Goal: Information Seeking & Learning: Learn about a topic

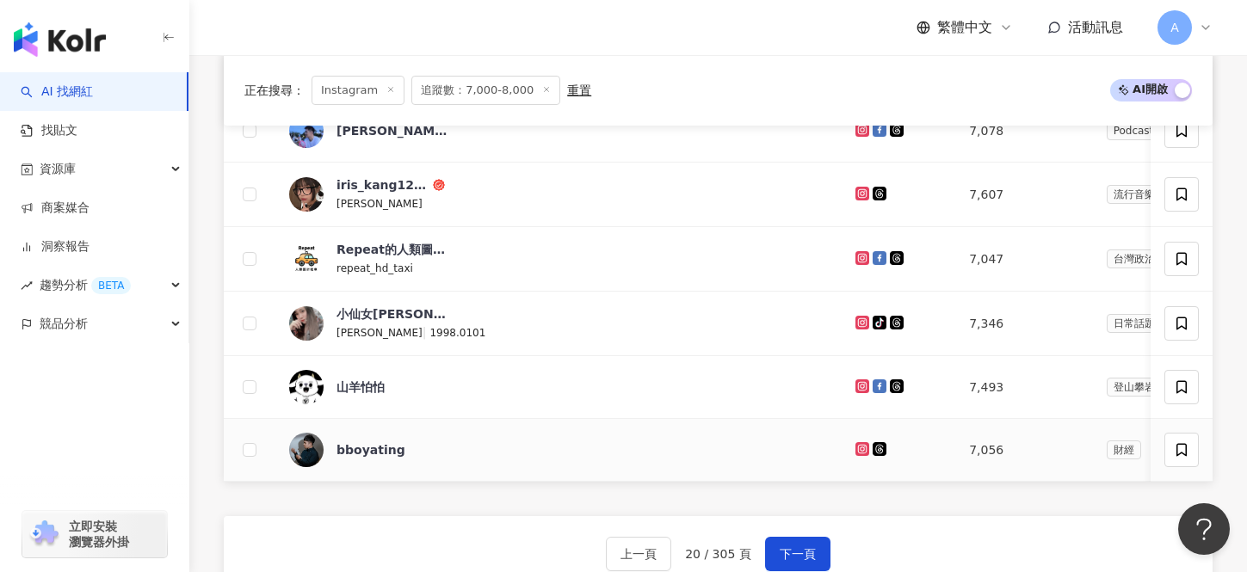
click at [857, 453] on icon at bounding box center [862, 449] width 11 height 10
click at [786, 544] on button "下一頁" at bounding box center [797, 554] width 65 height 34
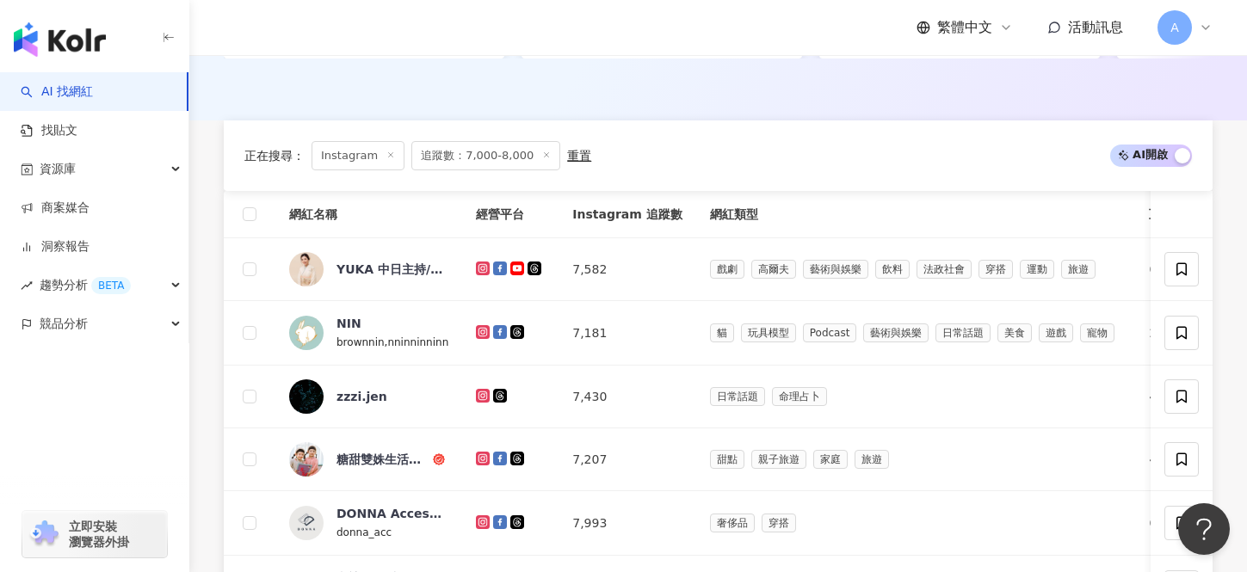
scroll to position [459, 0]
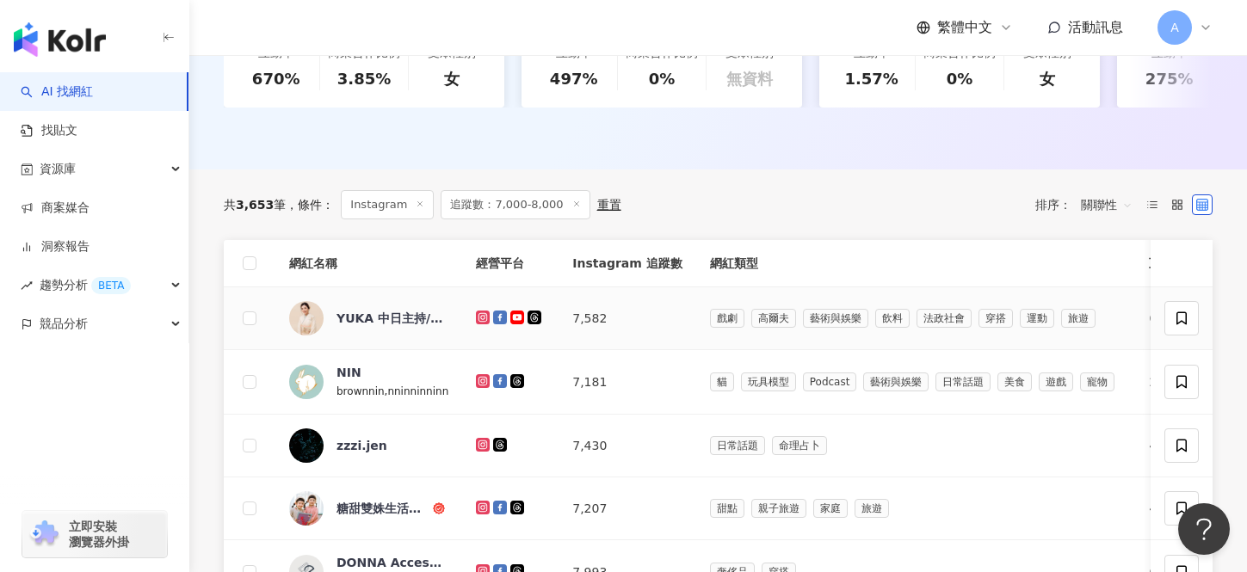
click at [485, 319] on icon at bounding box center [482, 316] width 7 height 7
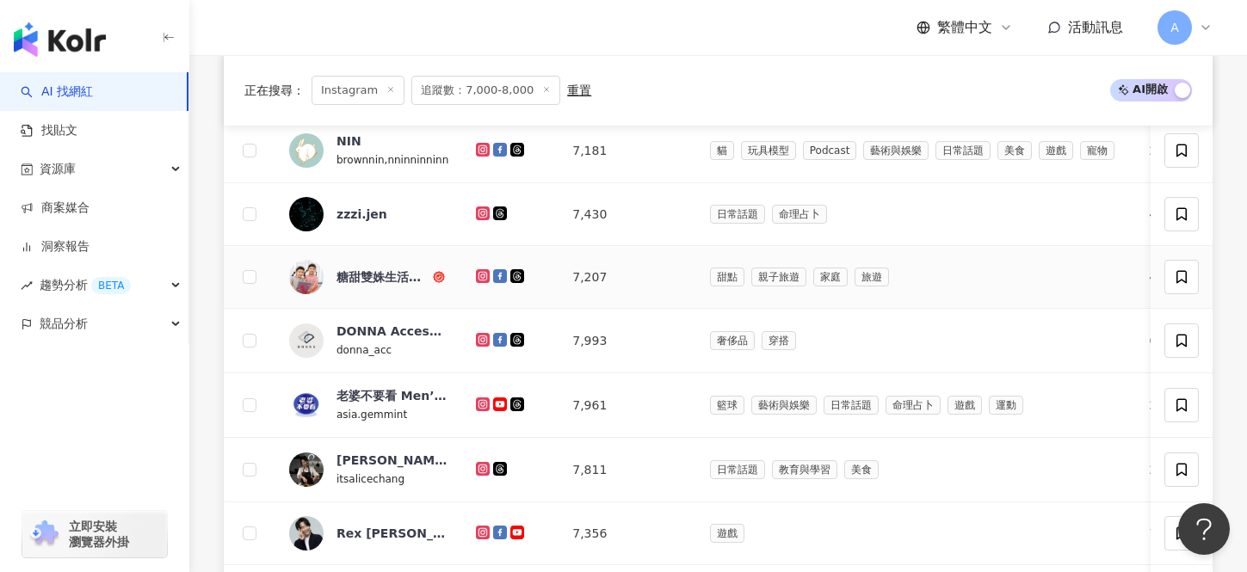
scroll to position [663, 0]
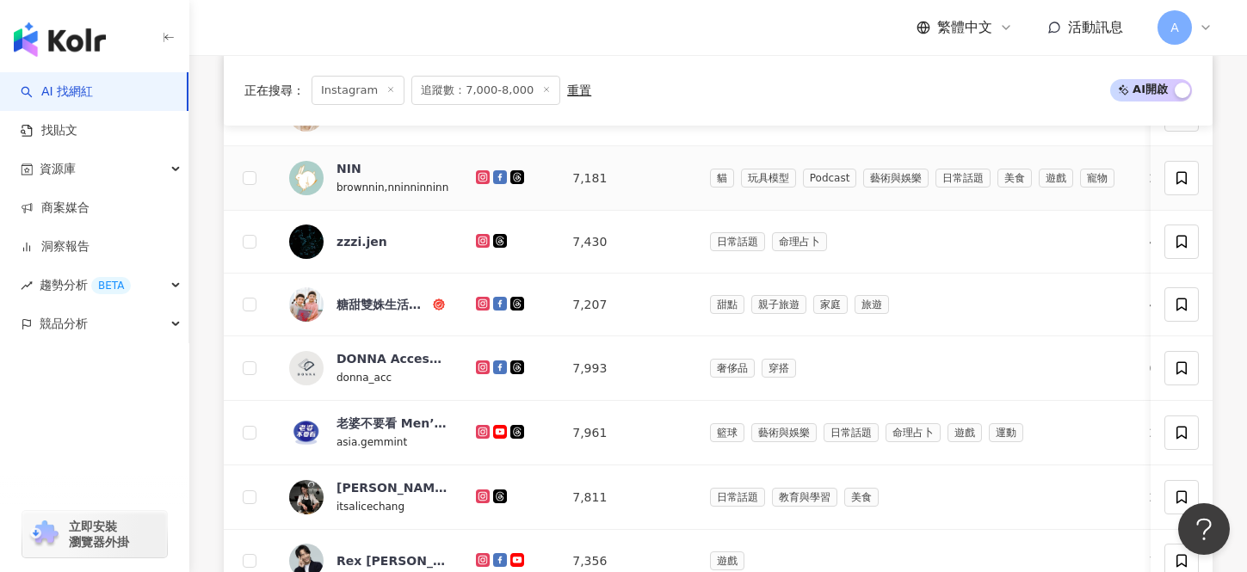
click at [482, 180] on icon at bounding box center [482, 176] width 7 height 7
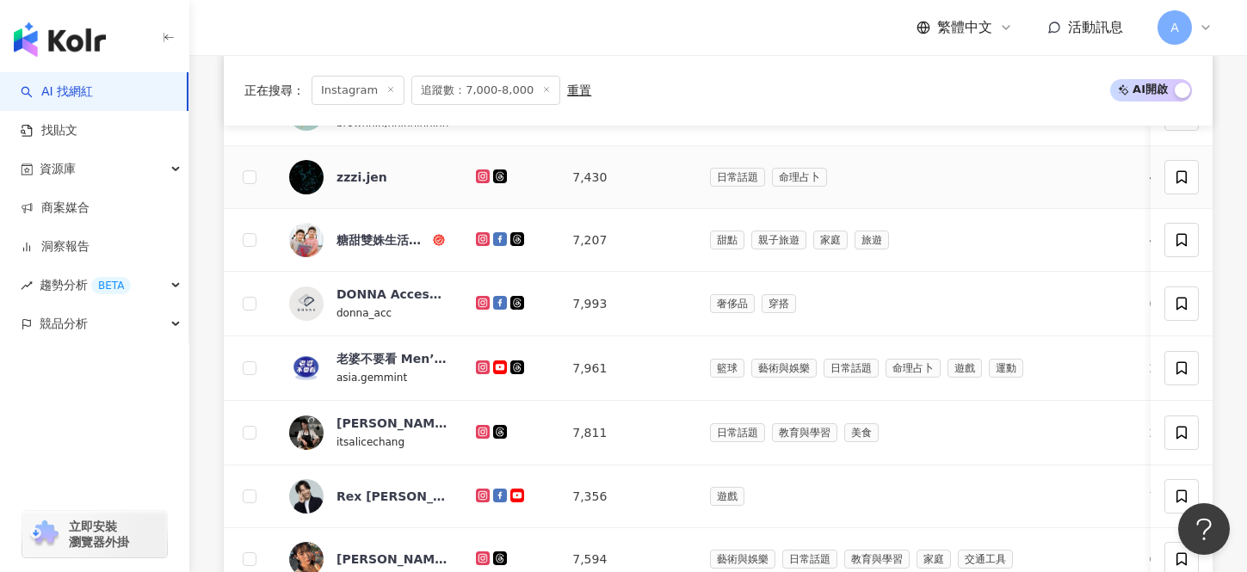
scroll to position [732, 0]
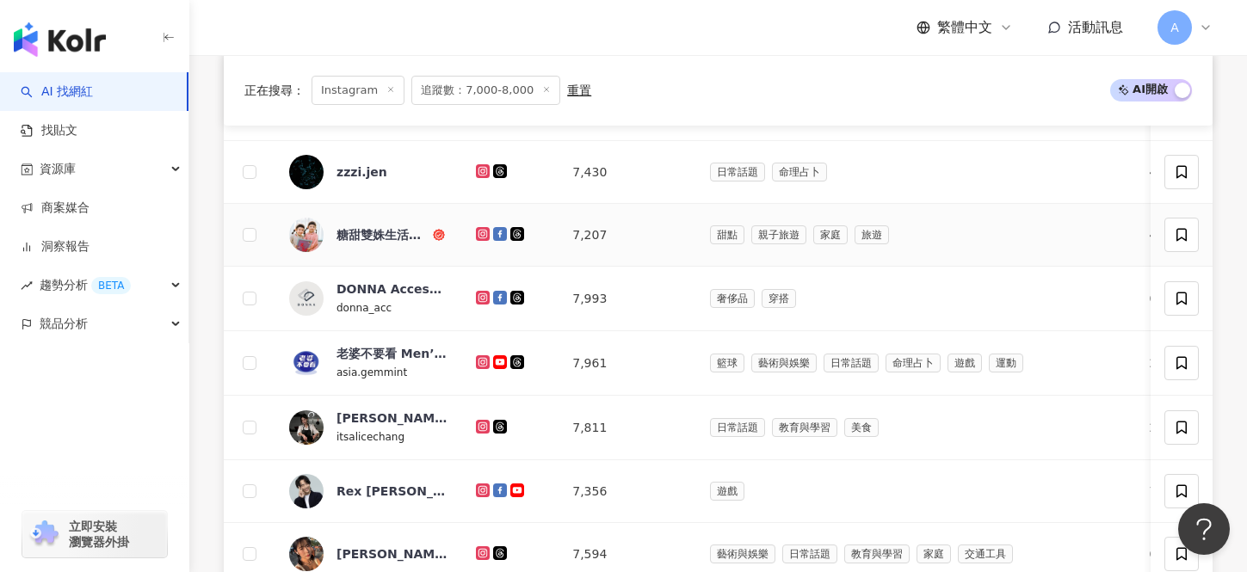
click at [476, 233] on icon at bounding box center [483, 234] width 14 height 14
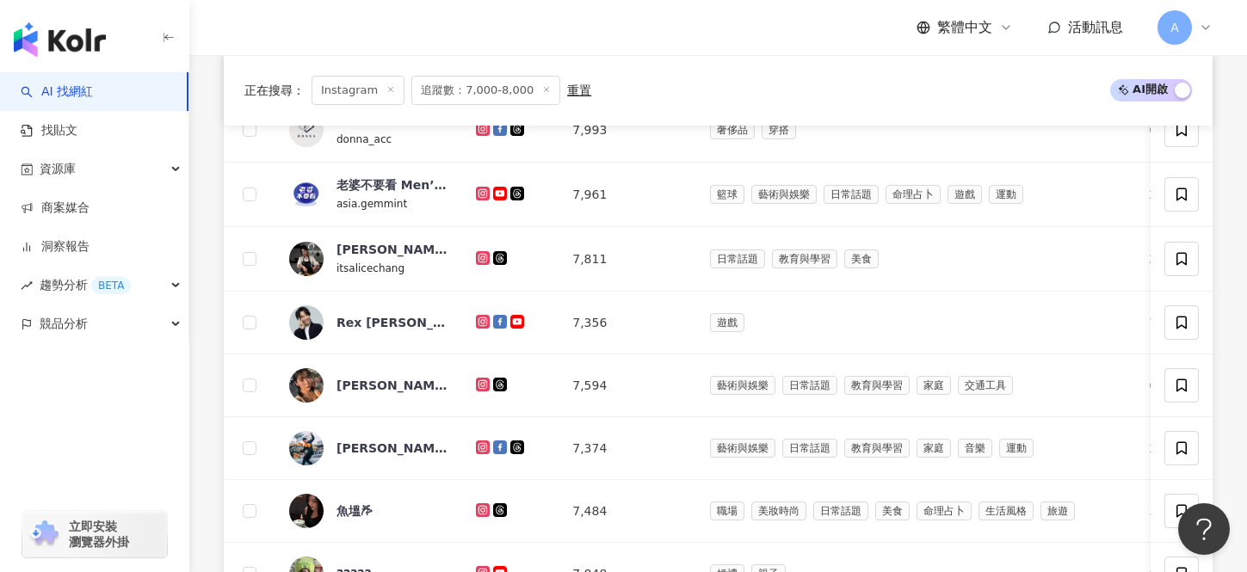
scroll to position [907, 0]
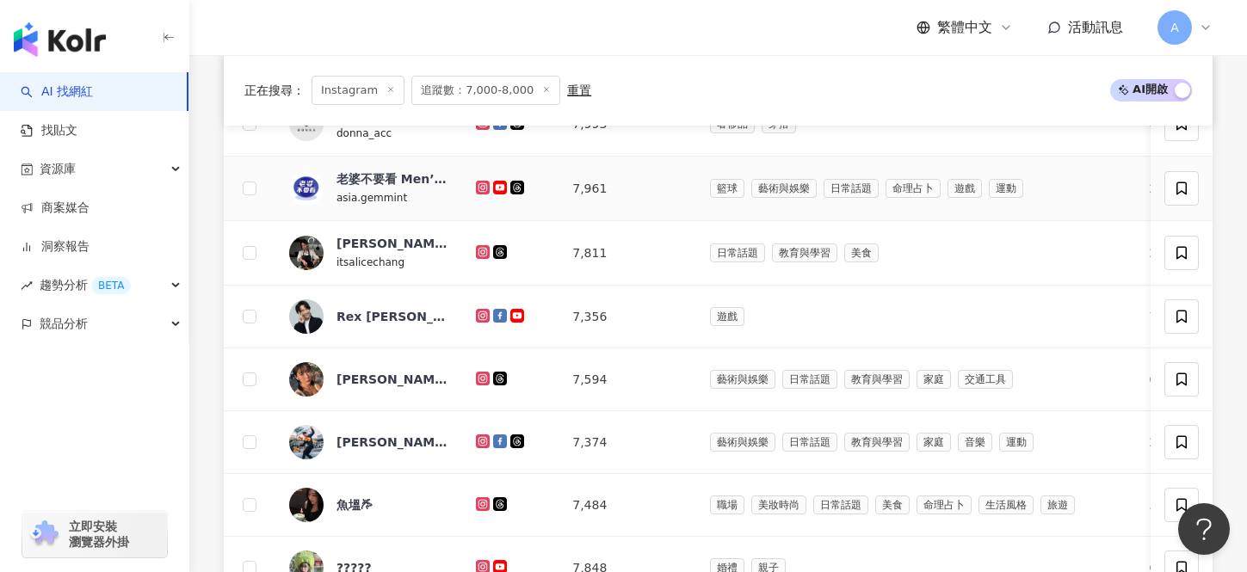
click at [482, 193] on icon at bounding box center [483, 188] width 14 height 14
click at [482, 253] on icon at bounding box center [483, 252] width 11 height 10
click at [482, 307] on div at bounding box center [510, 316] width 69 height 19
click at [480, 315] on icon at bounding box center [483, 316] width 11 height 10
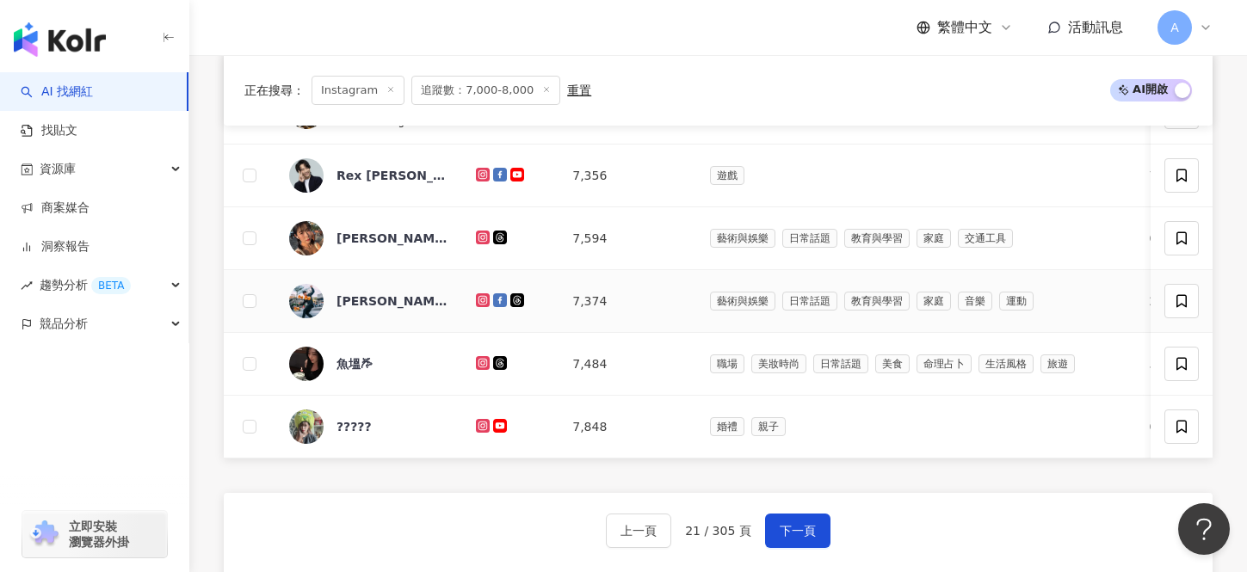
scroll to position [1057, 0]
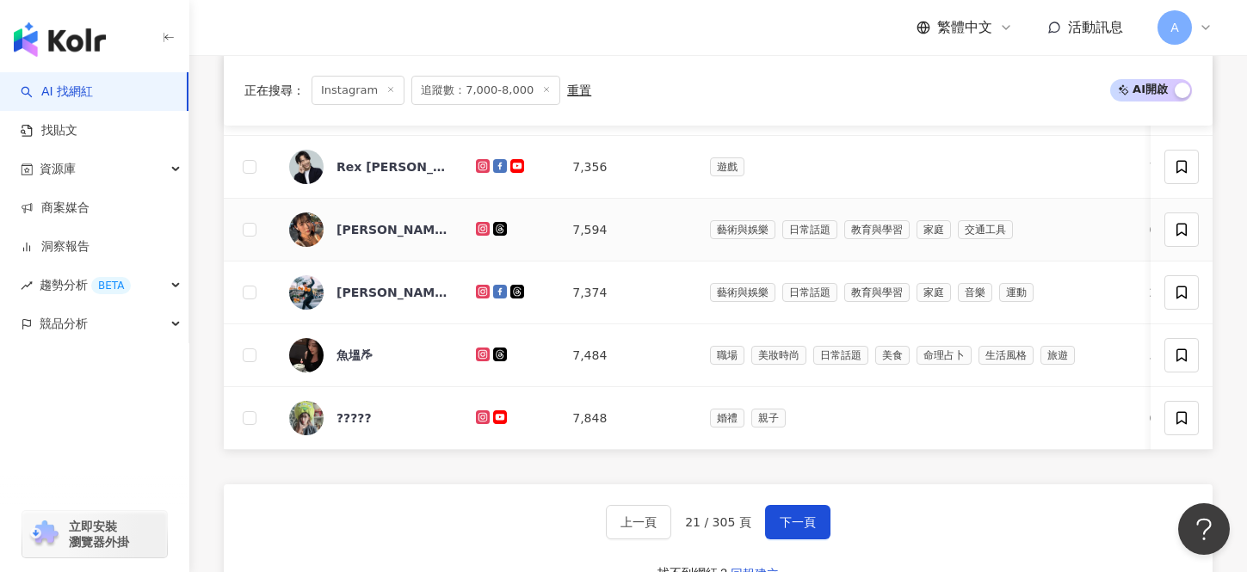
click at [481, 231] on icon at bounding box center [482, 228] width 7 height 7
click at [483, 291] on icon at bounding box center [483, 291] width 3 height 3
click at [487, 351] on icon at bounding box center [483, 355] width 14 height 14
click at [484, 418] on icon at bounding box center [483, 417] width 11 height 10
click at [806, 510] on button "下一頁" at bounding box center [797, 522] width 65 height 34
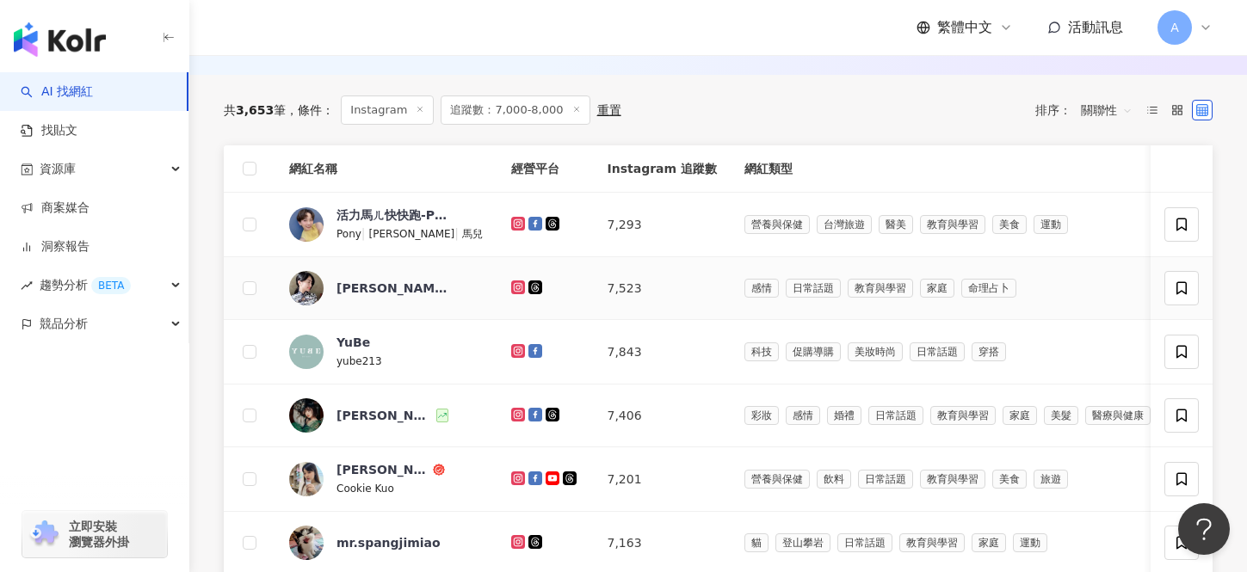
scroll to position [547, 0]
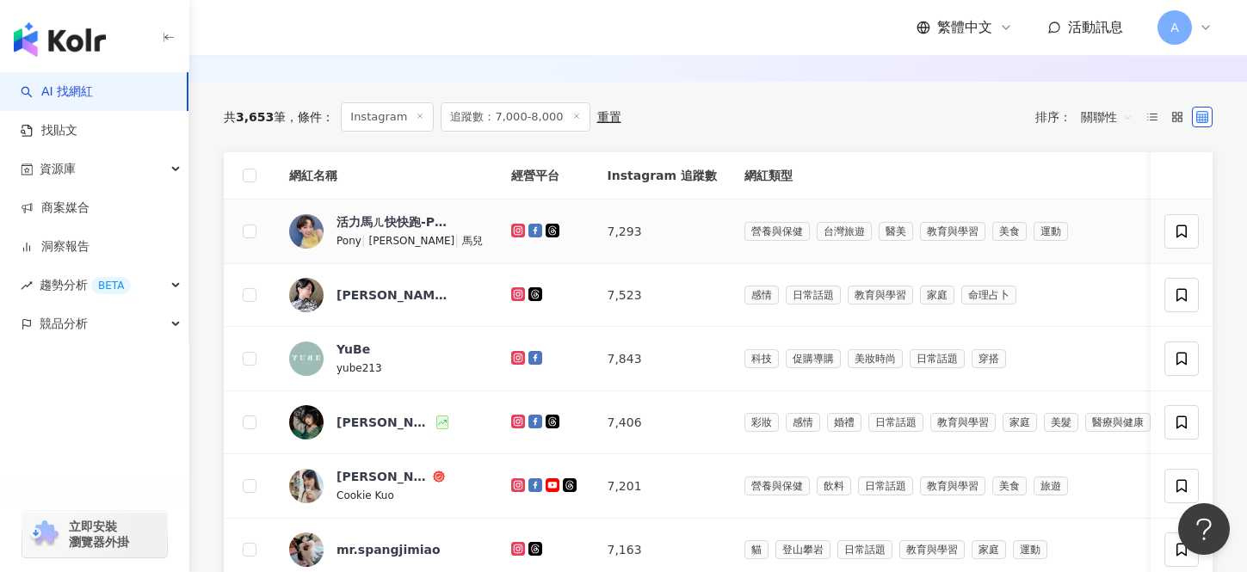
click at [514, 232] on icon at bounding box center [517, 229] width 7 height 7
click at [514, 293] on icon at bounding box center [517, 293] width 7 height 7
click at [513, 354] on icon at bounding box center [518, 358] width 11 height 10
click at [513, 417] on icon at bounding box center [518, 422] width 11 height 10
click at [516, 485] on icon at bounding box center [517, 485] width 3 height 3
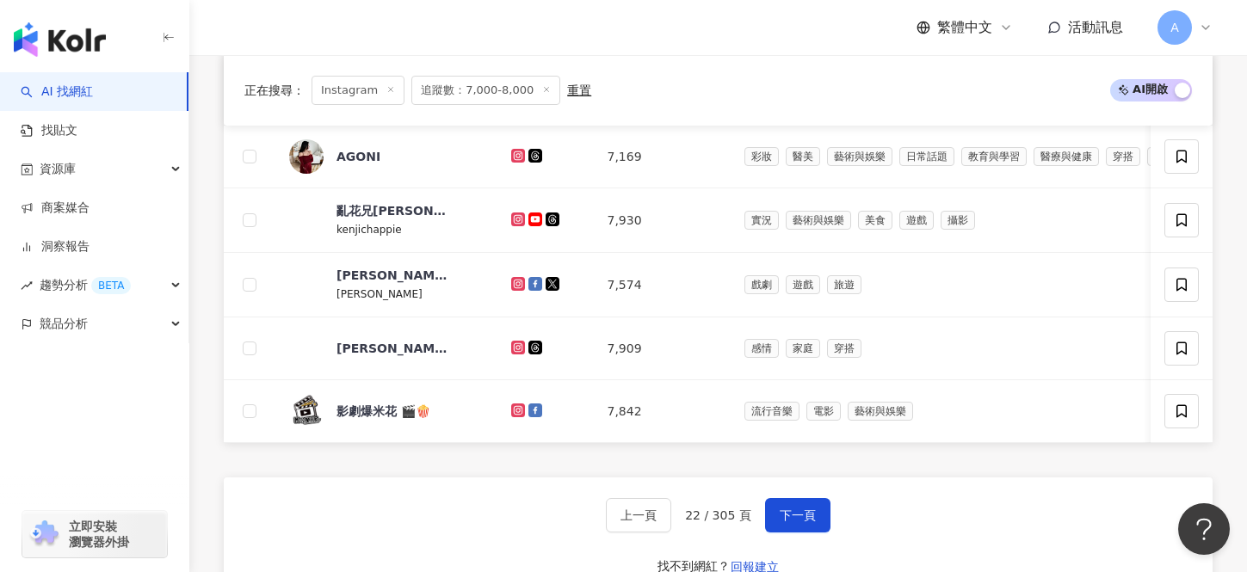
scroll to position [1065, 0]
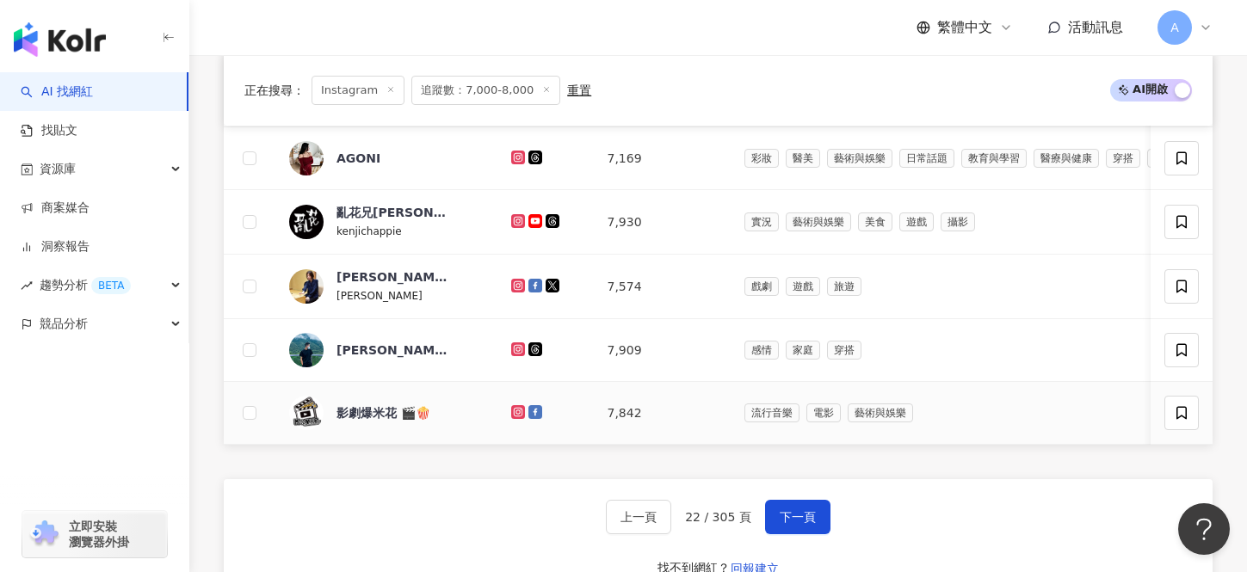
click at [511, 417] on icon at bounding box center [518, 412] width 14 height 14
click at [511, 341] on div at bounding box center [545, 350] width 69 height 19
click at [513, 345] on icon at bounding box center [518, 349] width 11 height 10
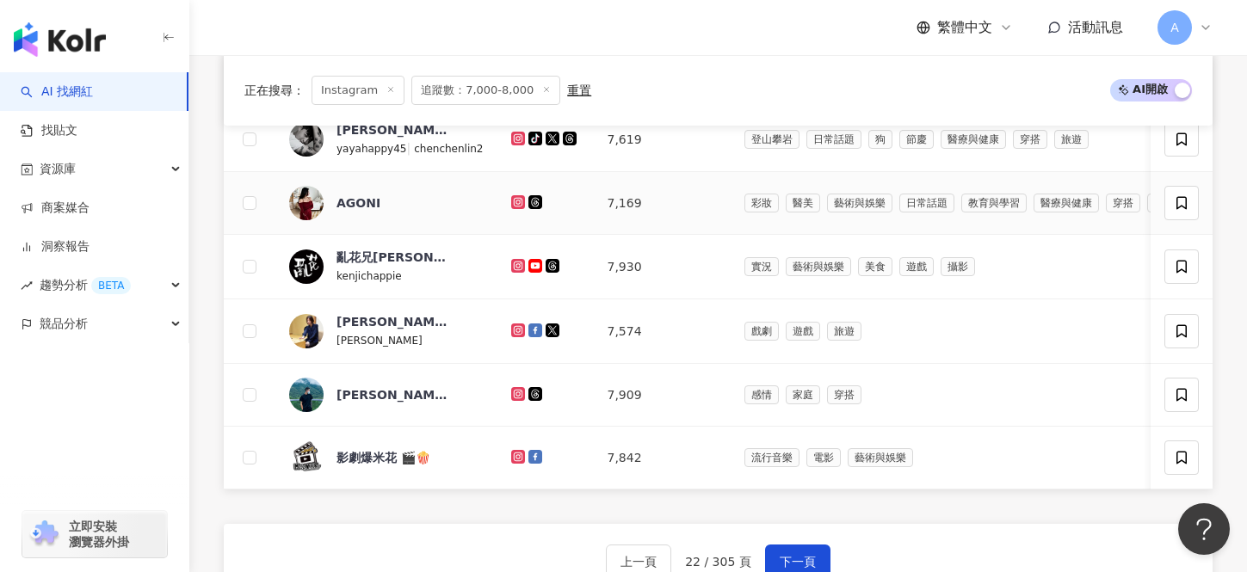
click at [516, 203] on icon at bounding box center [517, 202] width 3 height 3
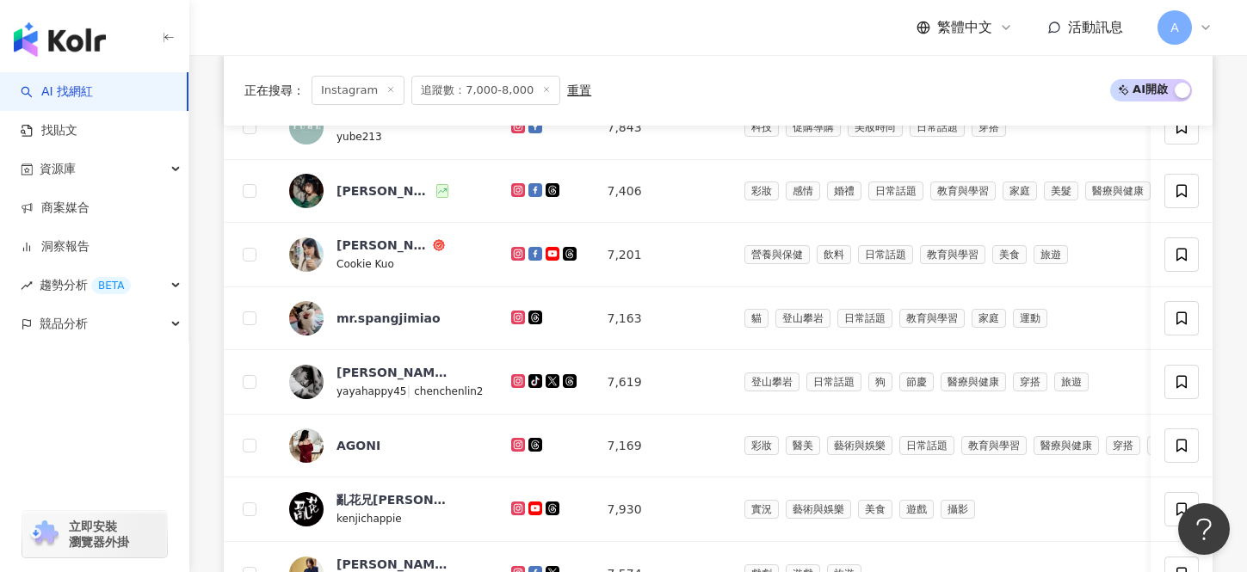
scroll to position [917, 0]
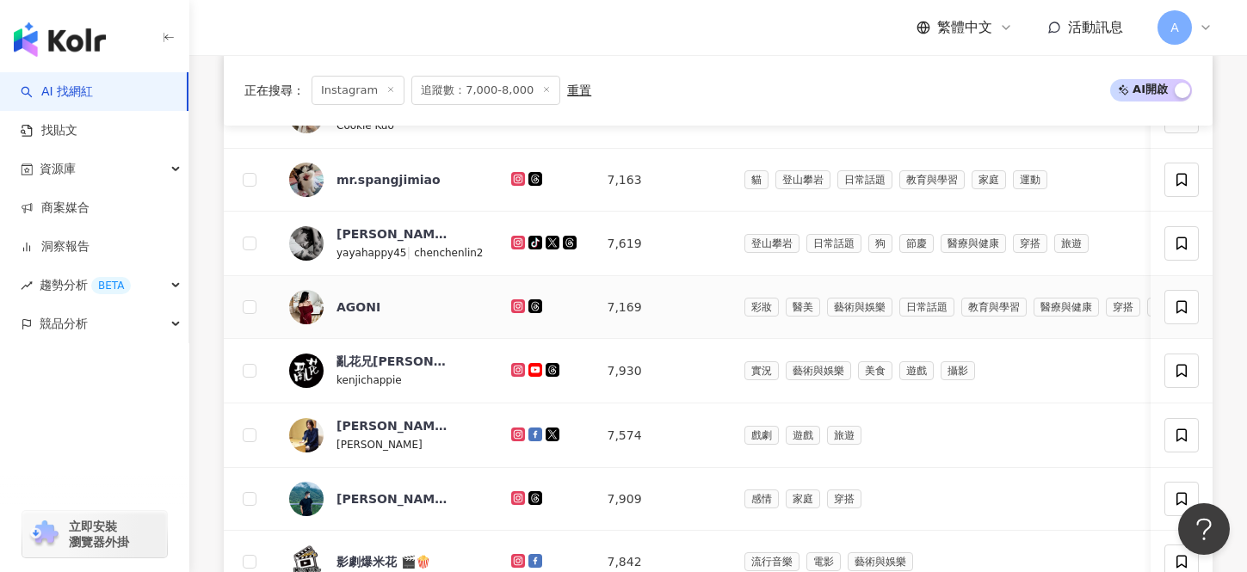
click at [514, 301] on icon at bounding box center [518, 307] width 14 height 14
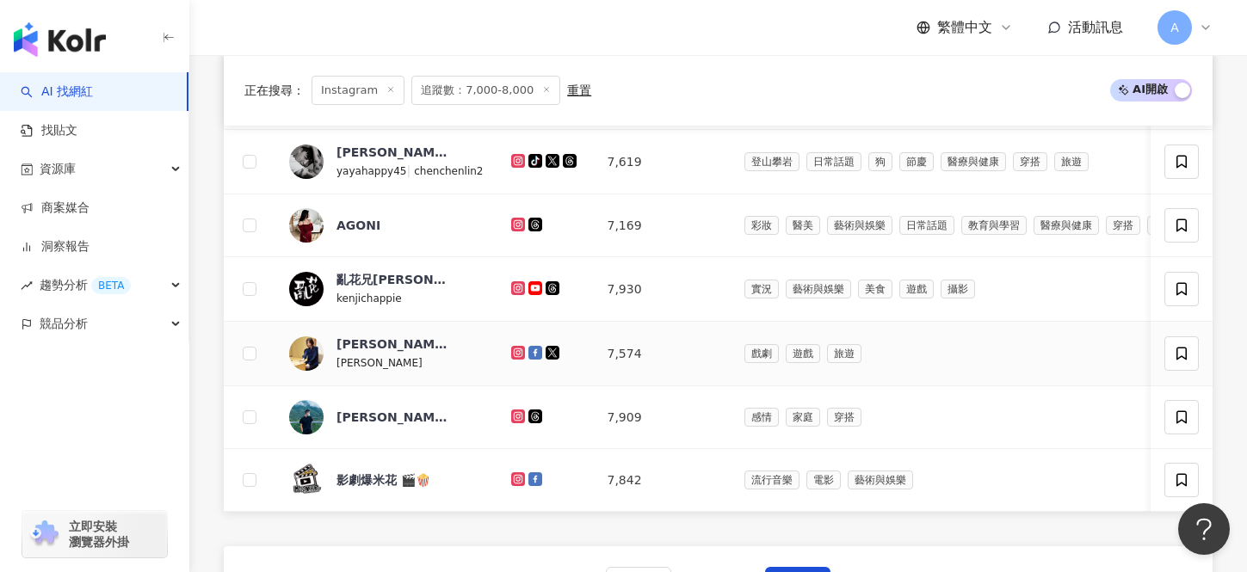
scroll to position [1013, 0]
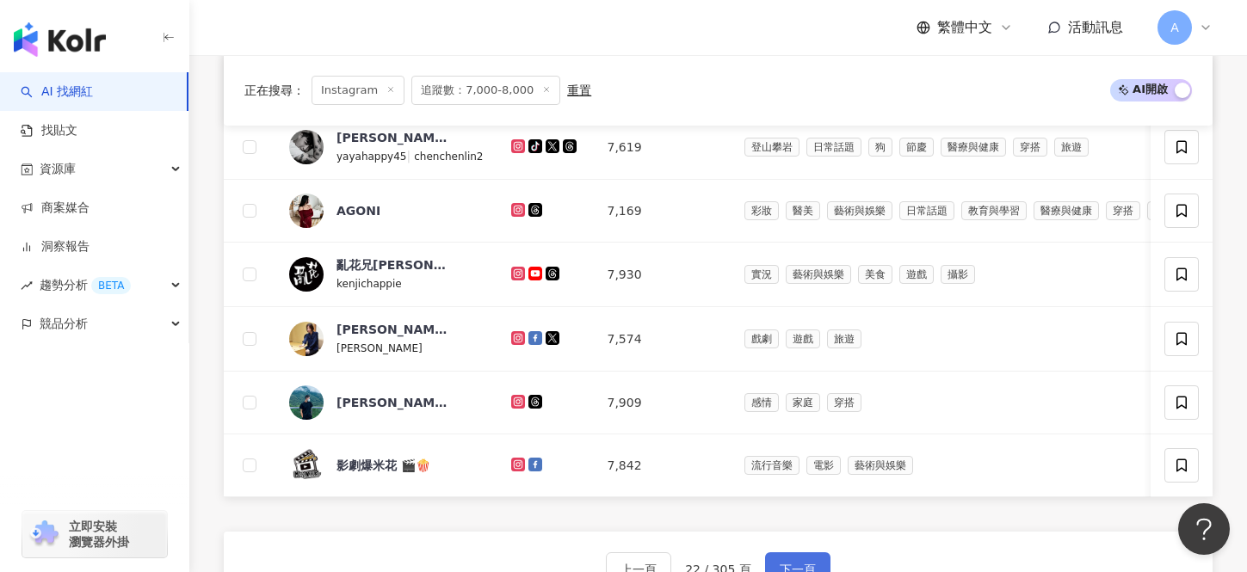
click at [800, 558] on button "下一頁" at bounding box center [797, 570] width 65 height 34
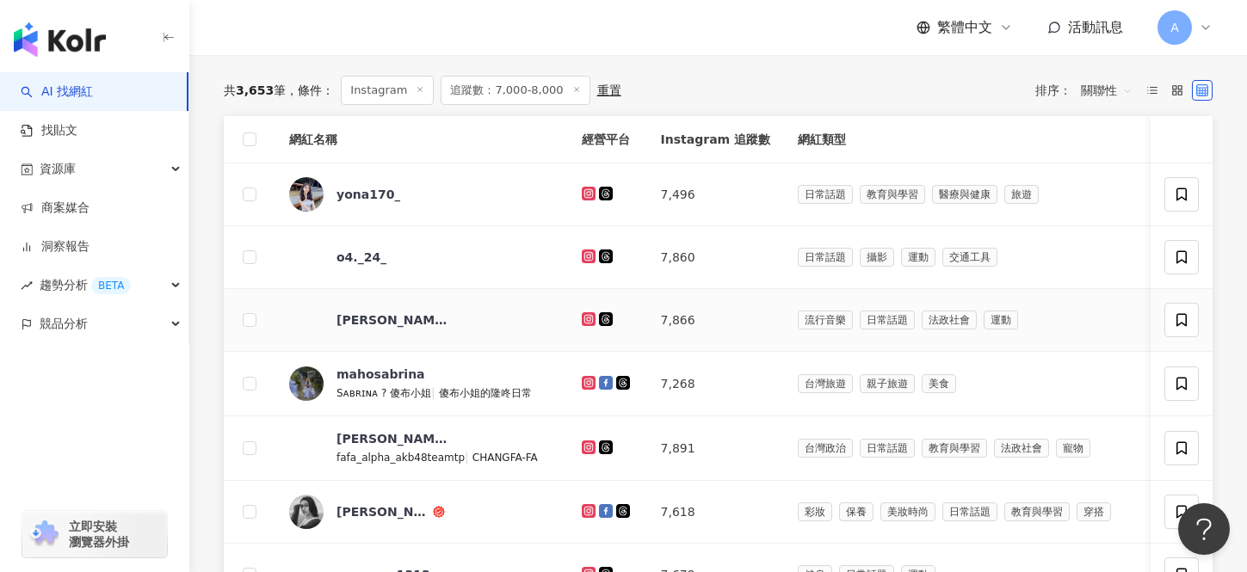
scroll to position [560, 0]
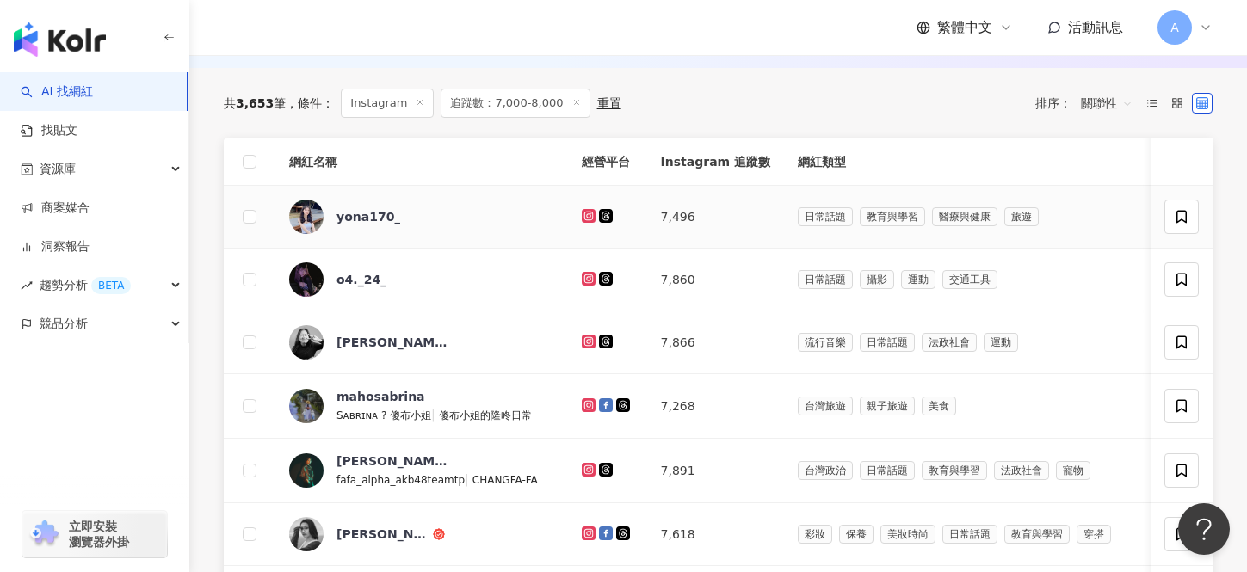
click at [584, 215] on icon at bounding box center [589, 216] width 11 height 10
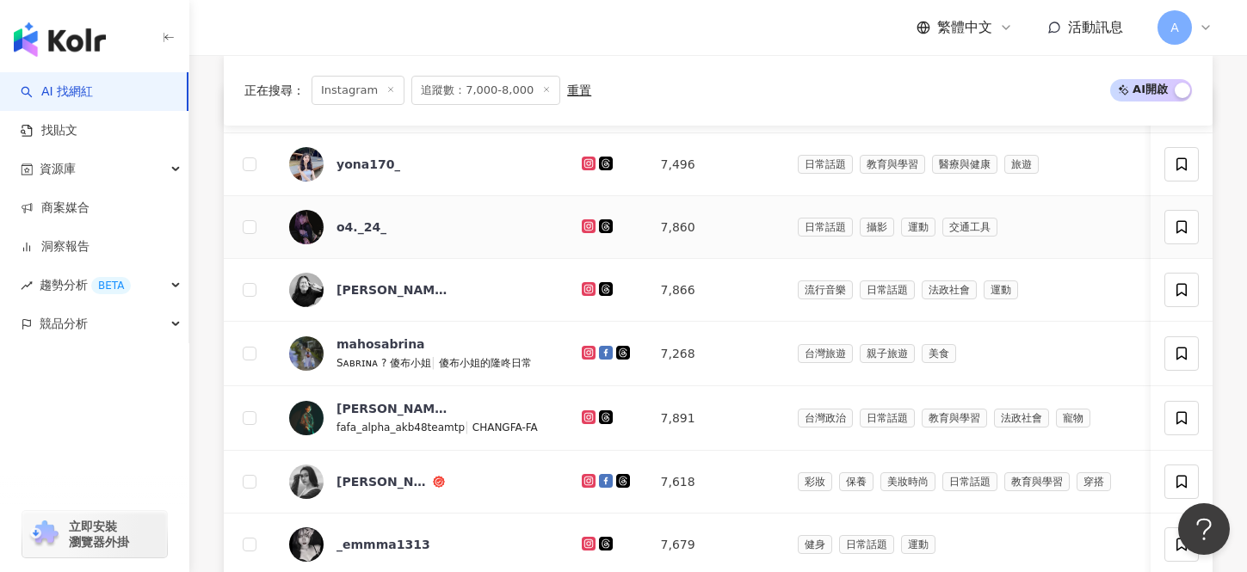
scroll to position [609, 0]
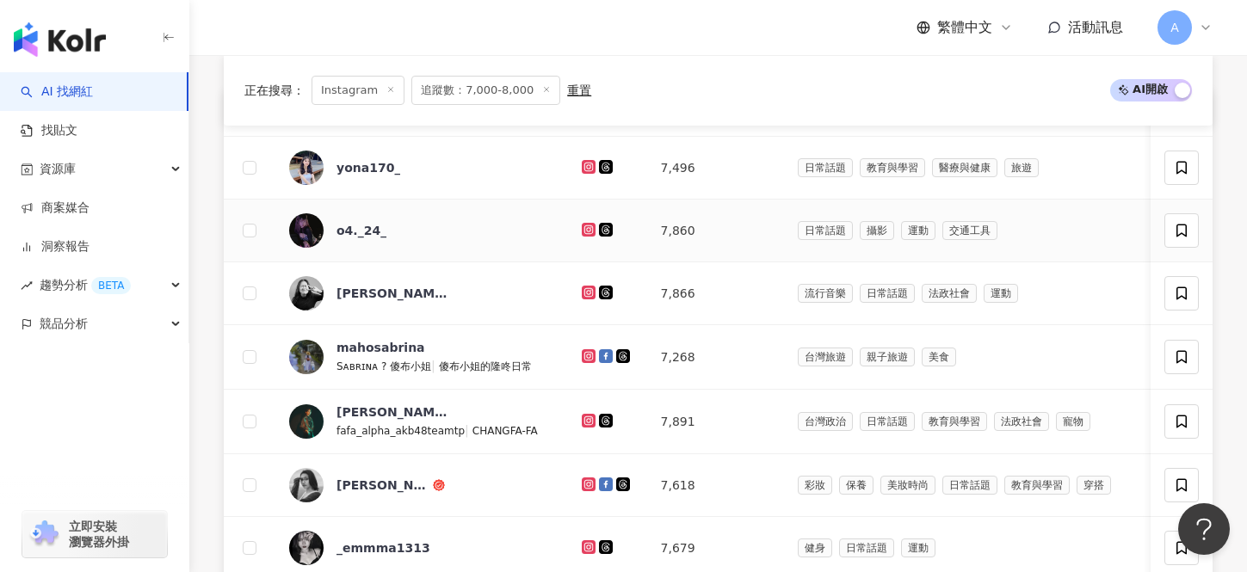
click at [584, 226] on icon at bounding box center [587, 228] width 7 height 7
click at [582, 286] on icon at bounding box center [589, 293] width 14 height 14
click at [584, 353] on icon at bounding box center [589, 356] width 11 height 10
click at [582, 414] on icon at bounding box center [589, 421] width 14 height 14
click at [582, 479] on icon at bounding box center [589, 485] width 14 height 14
